Goal: Transaction & Acquisition: Download file/media

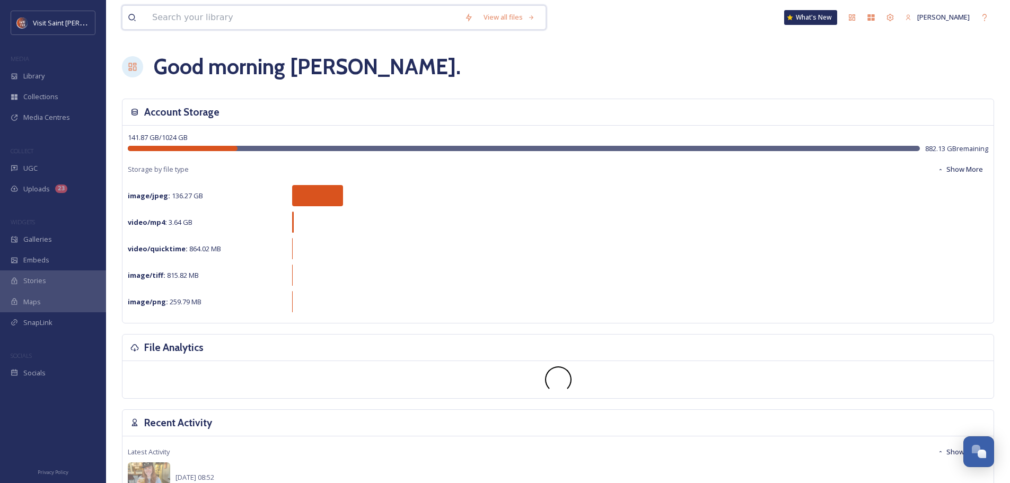
click at [273, 27] on input at bounding box center [303, 17] width 312 height 23
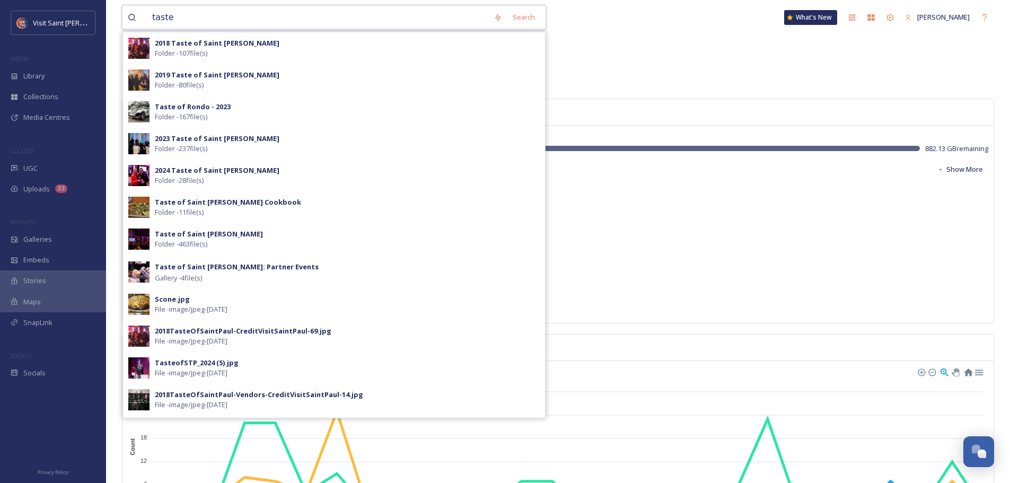
type input "taste"
click at [198, 164] on div "2024 Taste of Saint [PERSON_NAME] - 28 file(s)" at bounding box center [334, 176] width 422 height 32
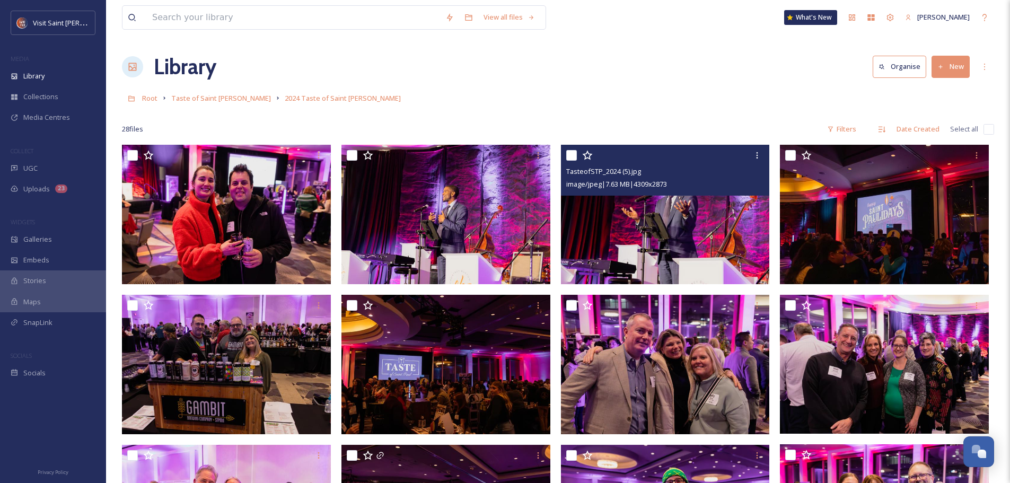
drag, startPoint x: 711, startPoint y: 230, endPoint x: 701, endPoint y: 221, distance: 13.5
click at [701, 221] on img at bounding box center [665, 214] width 209 height 139
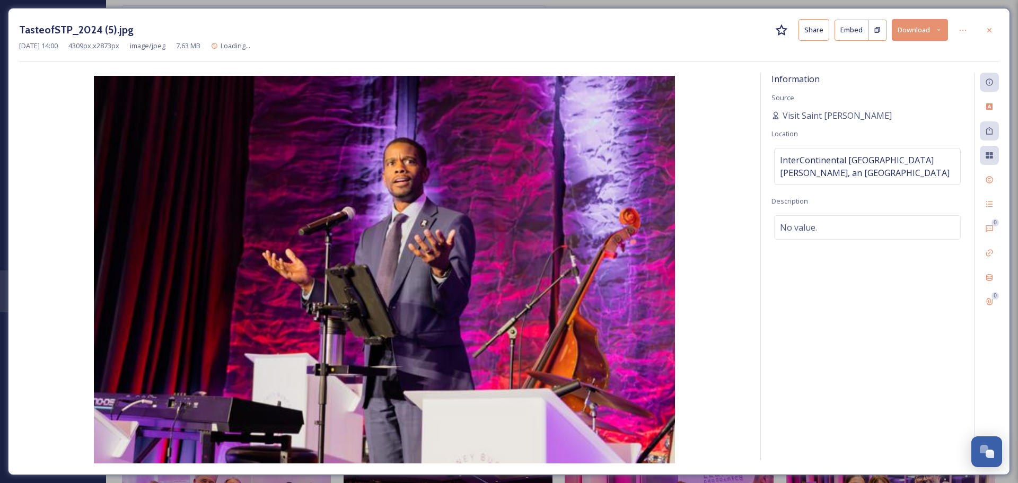
click at [926, 30] on button "Download" at bounding box center [920, 30] width 56 height 22
click at [905, 59] on span "Download Original (4309 x 2873)" at bounding box center [892, 54] width 100 height 10
click at [986, 28] on icon at bounding box center [989, 30] width 8 height 8
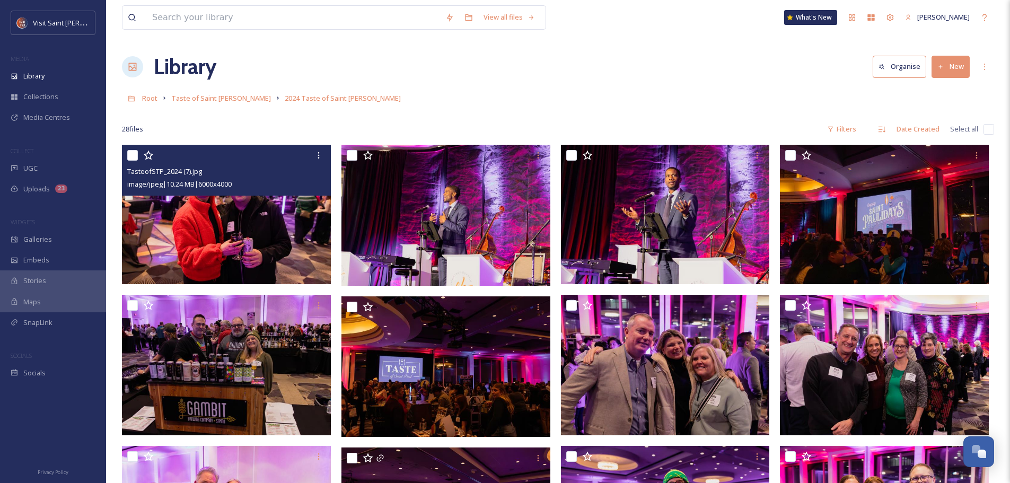
click at [249, 234] on img at bounding box center [226, 214] width 209 height 139
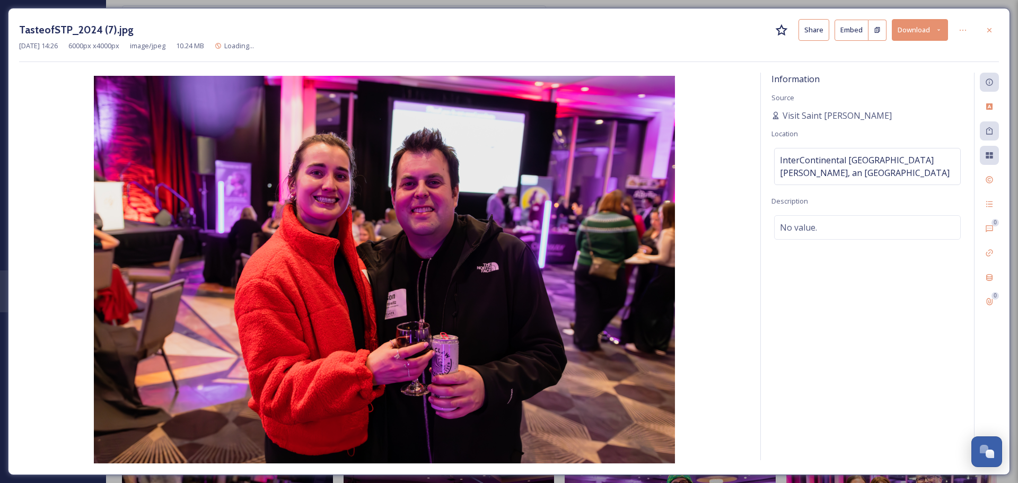
click at [921, 35] on button "Download" at bounding box center [920, 30] width 56 height 22
click at [914, 52] on span "Download Original (6000 x 4000)" at bounding box center [892, 54] width 100 height 10
click at [992, 27] on icon at bounding box center [989, 30] width 8 height 8
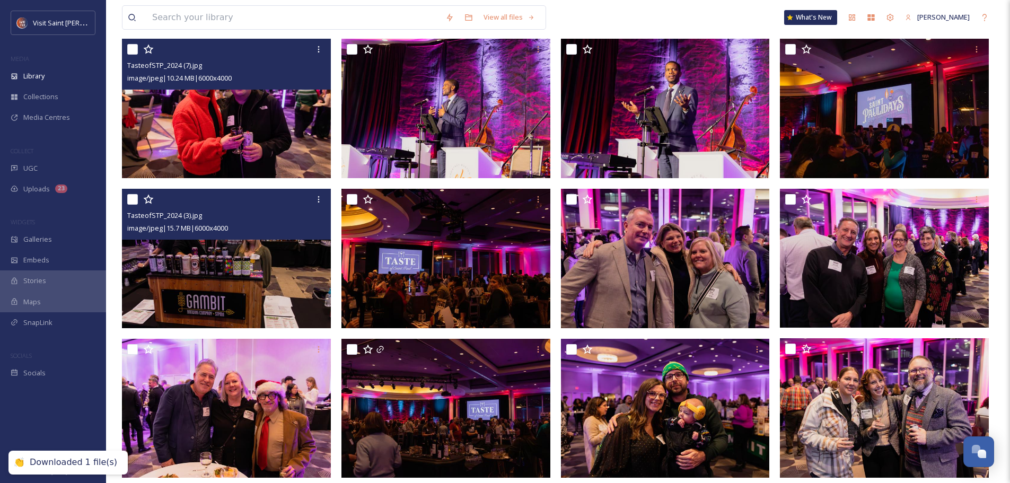
scroll to position [159, 0]
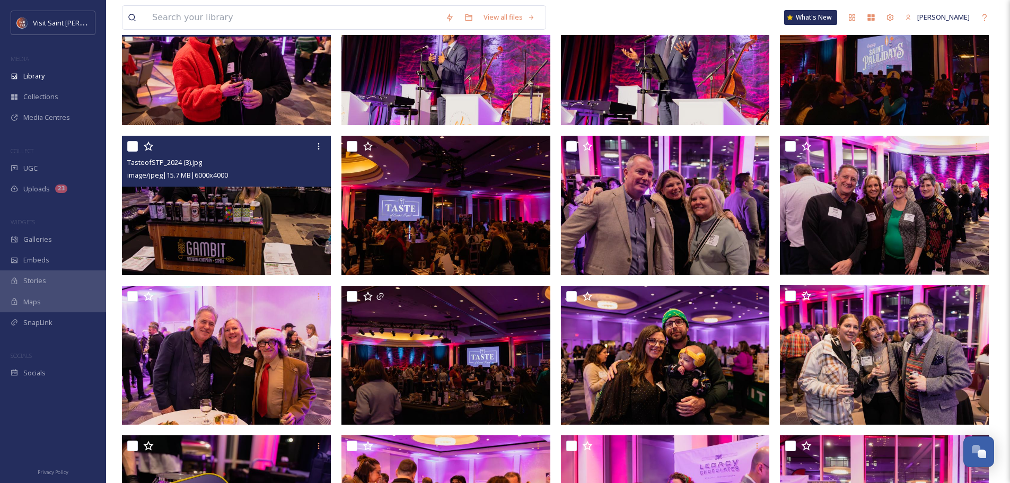
click at [284, 221] on img at bounding box center [226, 205] width 209 height 139
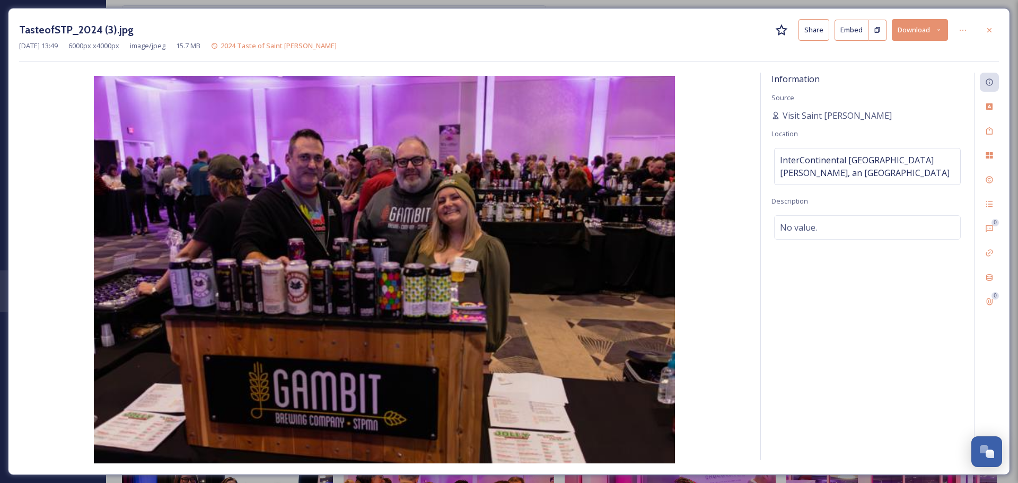
click at [898, 24] on button "Download" at bounding box center [920, 30] width 56 height 22
click at [906, 49] on span "Download Original (6000 x 4000)" at bounding box center [892, 54] width 100 height 10
click at [991, 31] on icon at bounding box center [989, 30] width 8 height 8
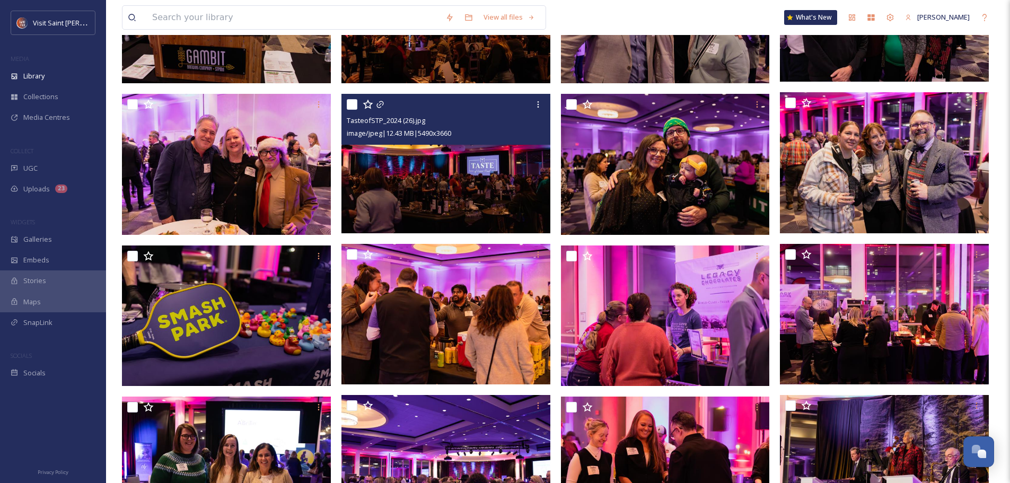
scroll to position [371, 0]
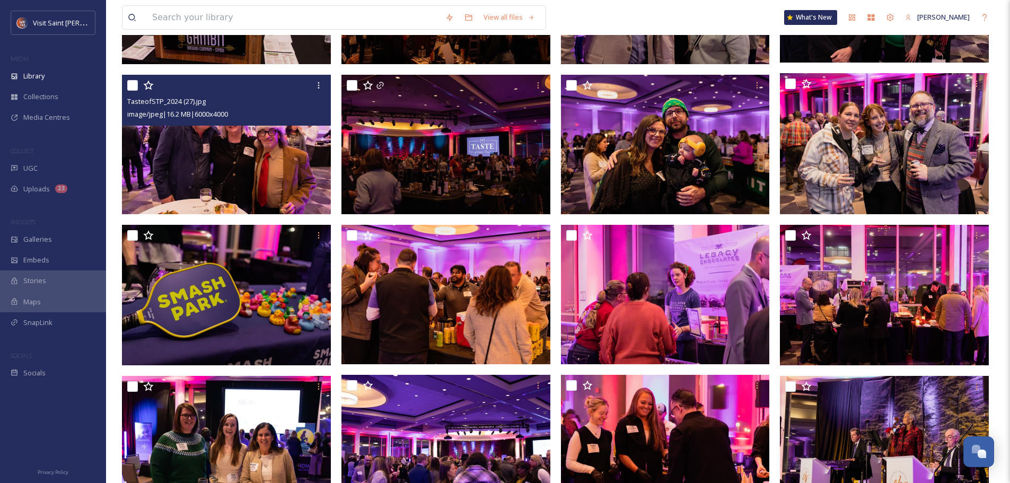
click at [292, 170] on img at bounding box center [226, 144] width 209 height 139
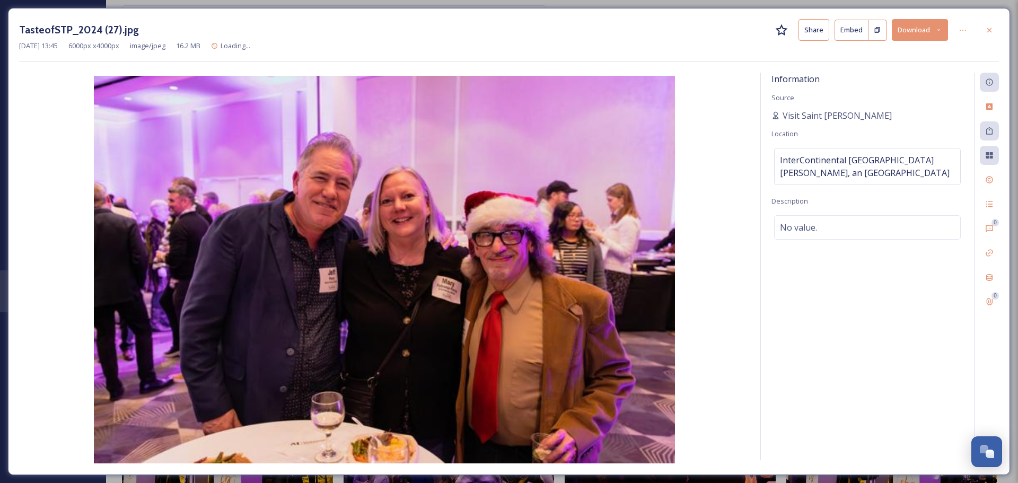
click at [919, 30] on button "Download" at bounding box center [920, 30] width 56 height 22
click at [898, 57] on span "Download Original (6000 x 4000)" at bounding box center [892, 54] width 100 height 10
click at [992, 31] on icon at bounding box center [989, 30] width 8 height 8
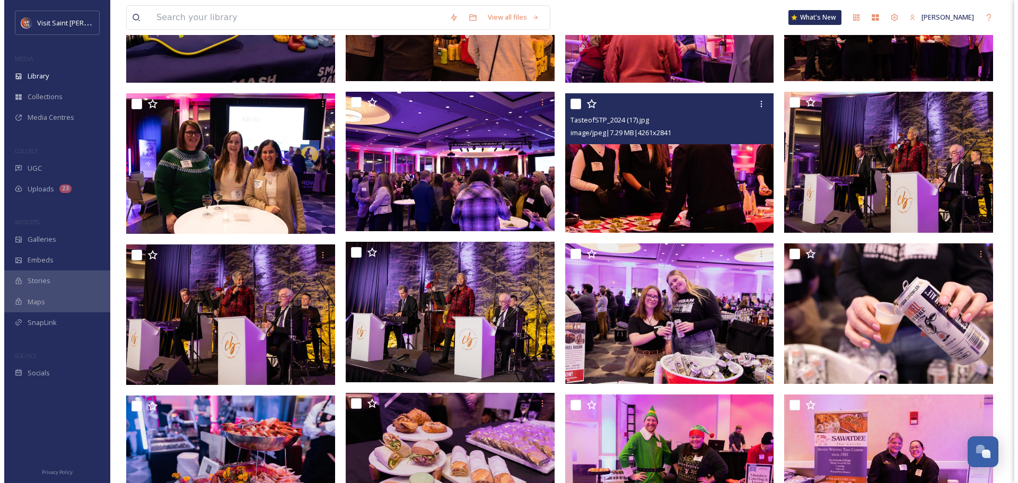
scroll to position [689, 0]
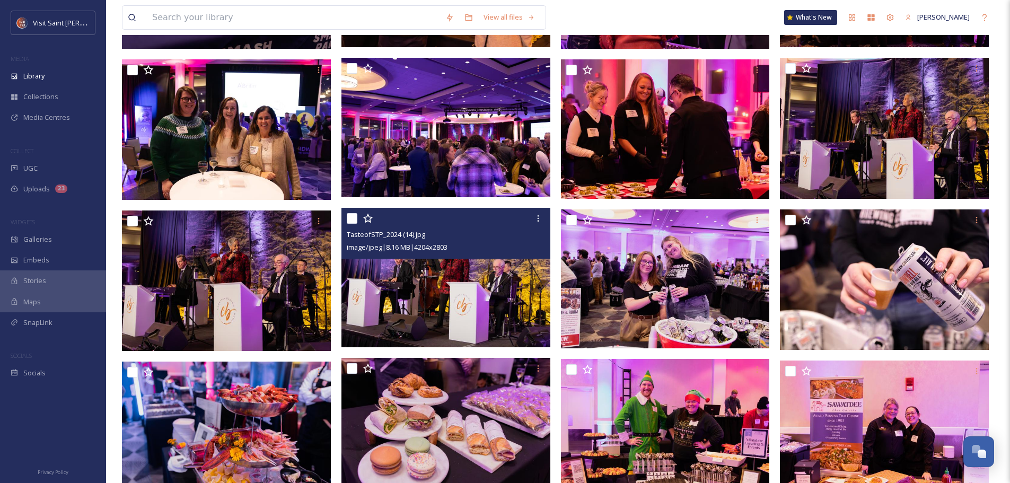
click at [452, 282] on img at bounding box center [445, 277] width 209 height 139
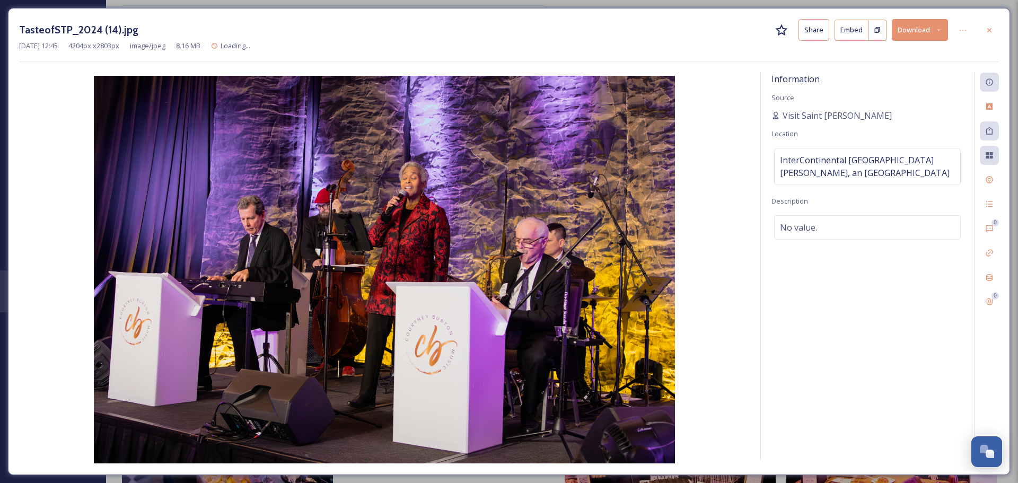
click at [910, 33] on button "Download" at bounding box center [920, 30] width 56 height 22
click at [905, 50] on span "Download Original (4204 x 2803)" at bounding box center [892, 54] width 100 height 10
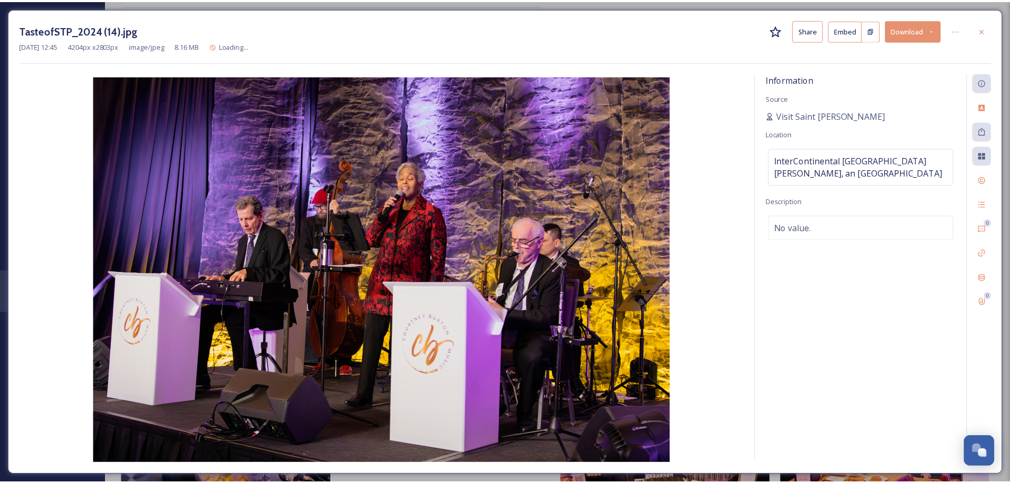
scroll to position [691, 0]
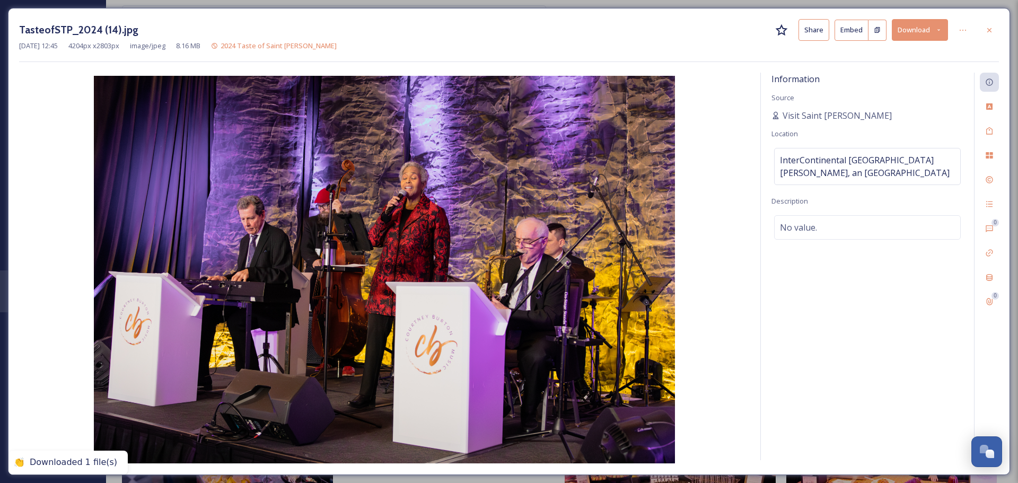
click at [987, 31] on icon at bounding box center [989, 30] width 8 height 8
